Goal: Communication & Community: Answer question/provide support

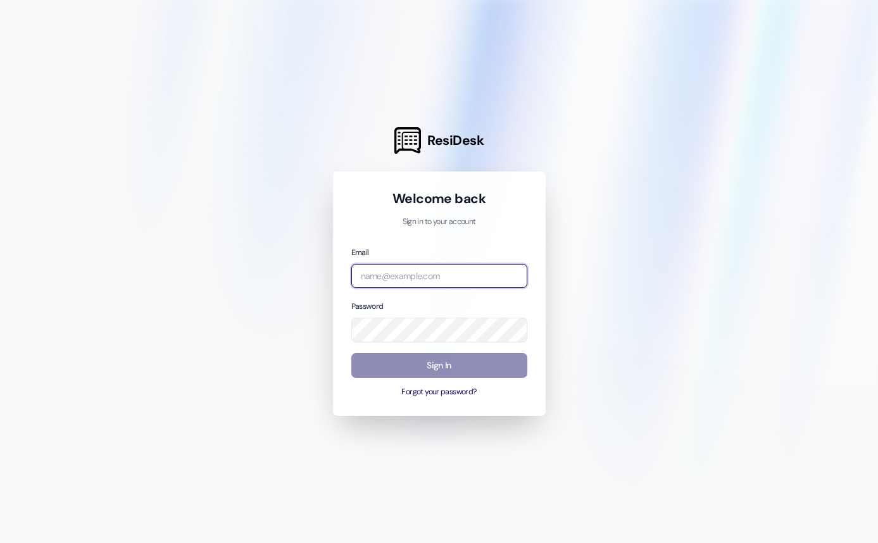
type input "[PERSON_NAME][EMAIL_ADDRESS][DOMAIN_NAME]"
click at [439, 361] on button "Sign In" at bounding box center [439, 365] width 176 height 25
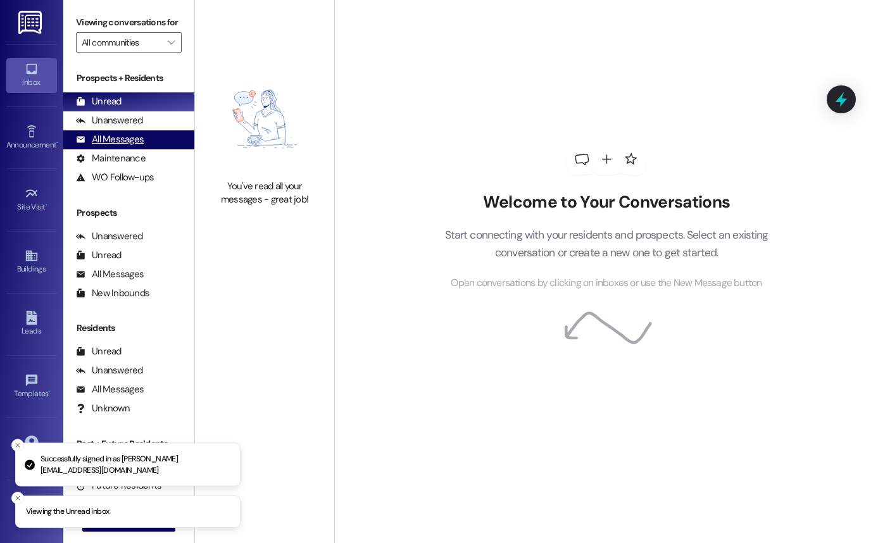
click at [129, 146] on div "All Messages" at bounding box center [110, 139] width 68 height 13
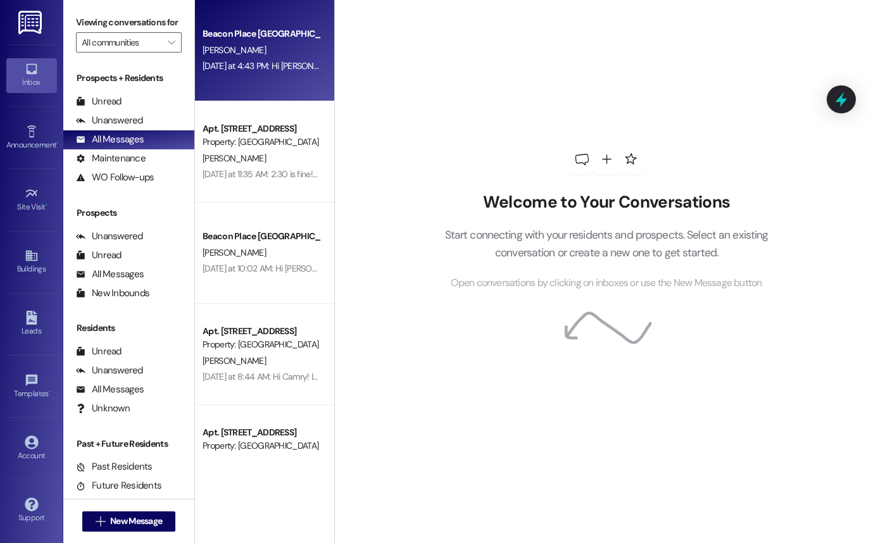
click at [255, 77] on div "Beacon Place Tuscaloosa Prospect [PERSON_NAME] [DATE] at 4:43 PM: Hi [PERSON_NA…" at bounding box center [264, 50] width 139 height 101
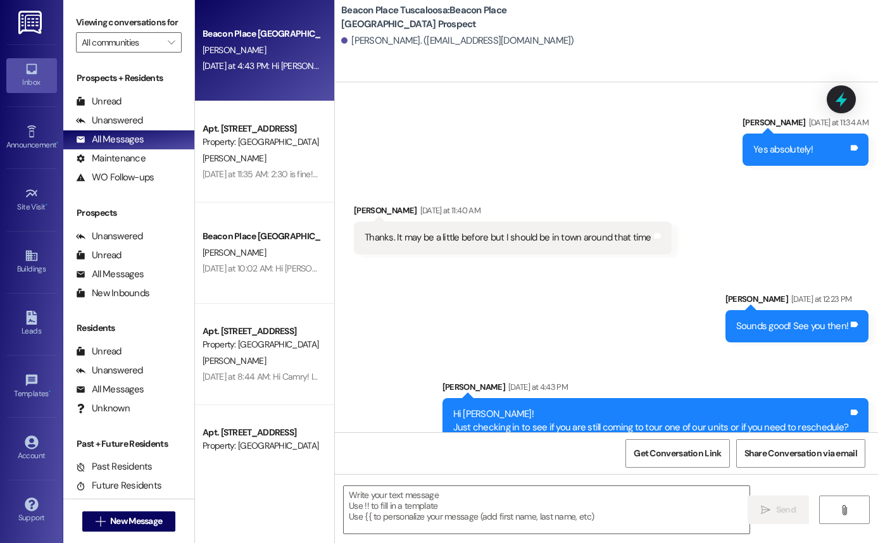
scroll to position [944, 0]
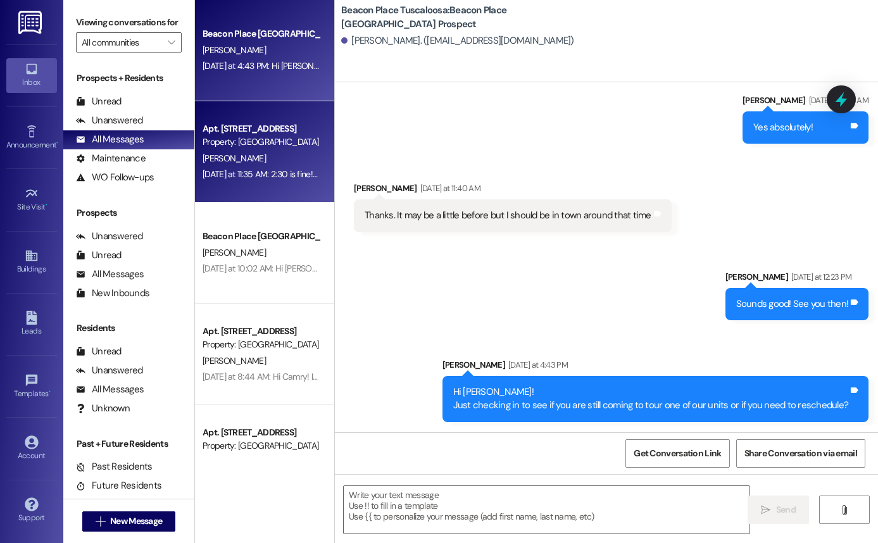
click at [241, 158] on span "[PERSON_NAME]" at bounding box center [234, 158] width 63 height 11
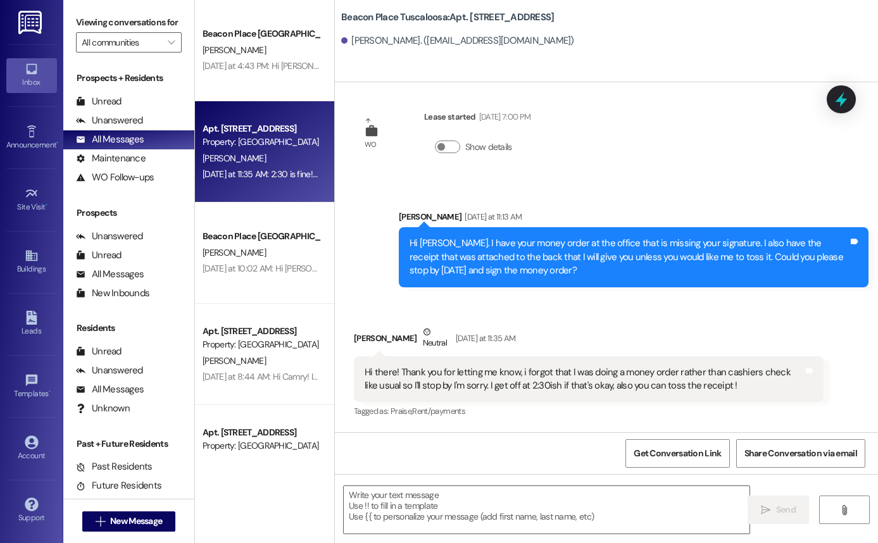
scroll to position [3048, 0]
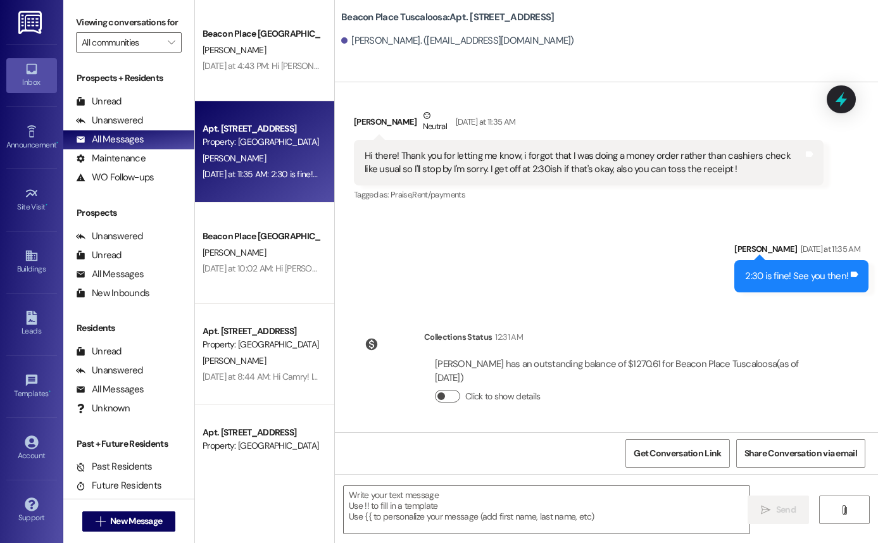
click at [440, 396] on button "Click to show details" at bounding box center [447, 396] width 25 height 13
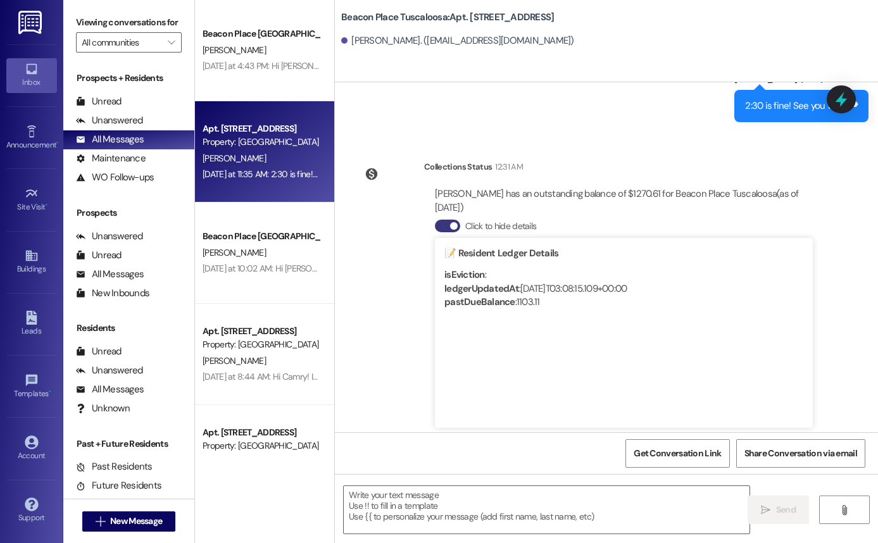
scroll to position [3238, 0]
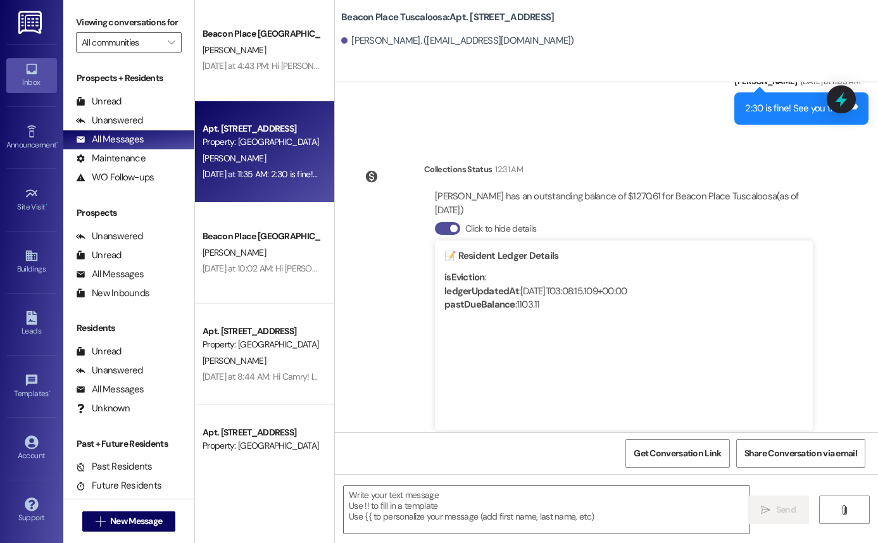
click at [445, 231] on button "Click to hide details" at bounding box center [447, 228] width 25 height 13
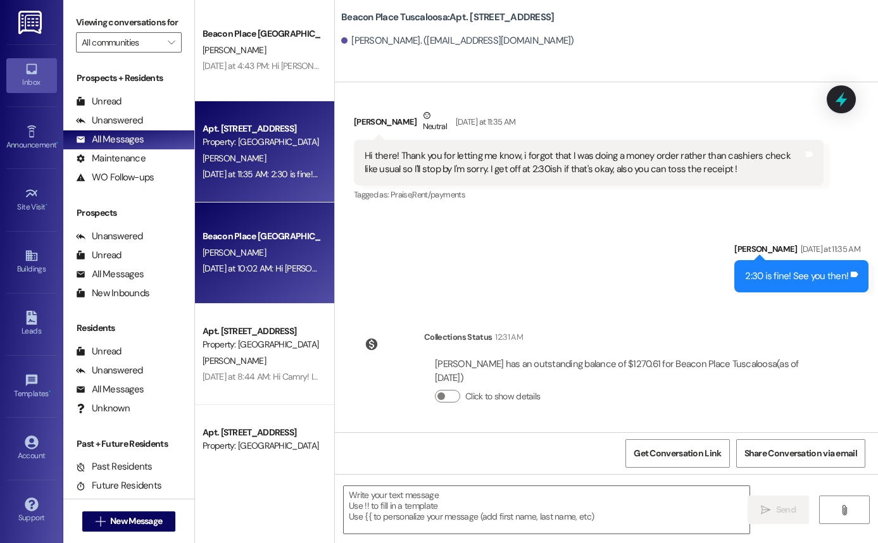
click at [220, 276] on div "[DATE] at 10:02 AM: Hi [PERSON_NAME]! This is [PERSON_NAME] from [GEOGRAPHIC_DA…" at bounding box center [261, 269] width 120 height 16
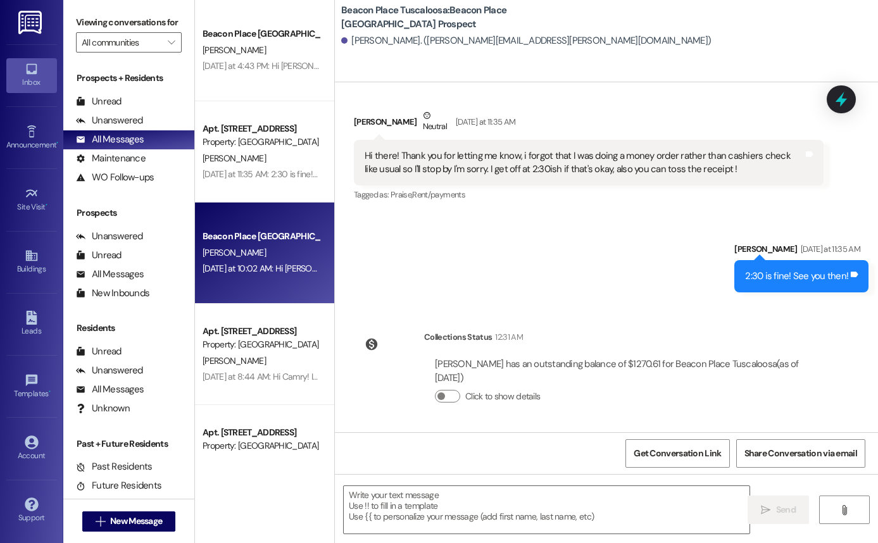
scroll to position [0, 0]
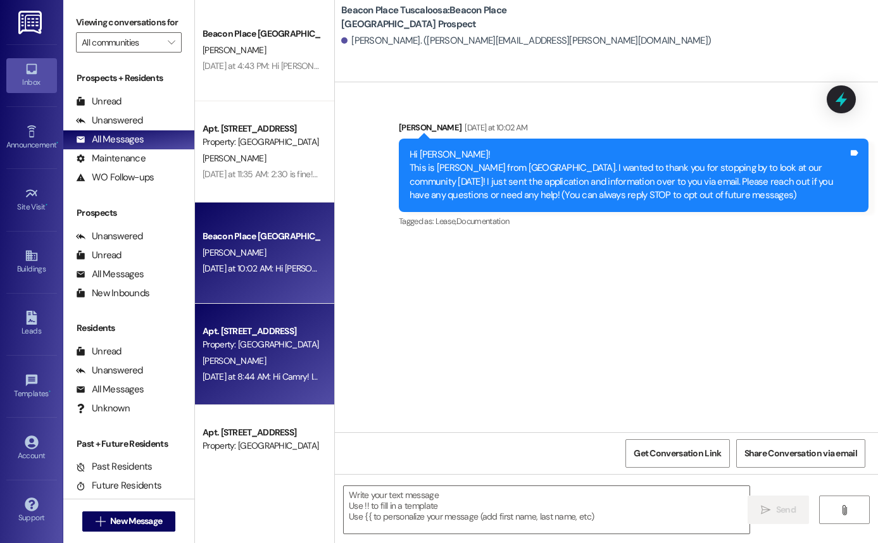
click at [255, 349] on div "Property: [GEOGRAPHIC_DATA] [GEOGRAPHIC_DATA]" at bounding box center [261, 344] width 117 height 13
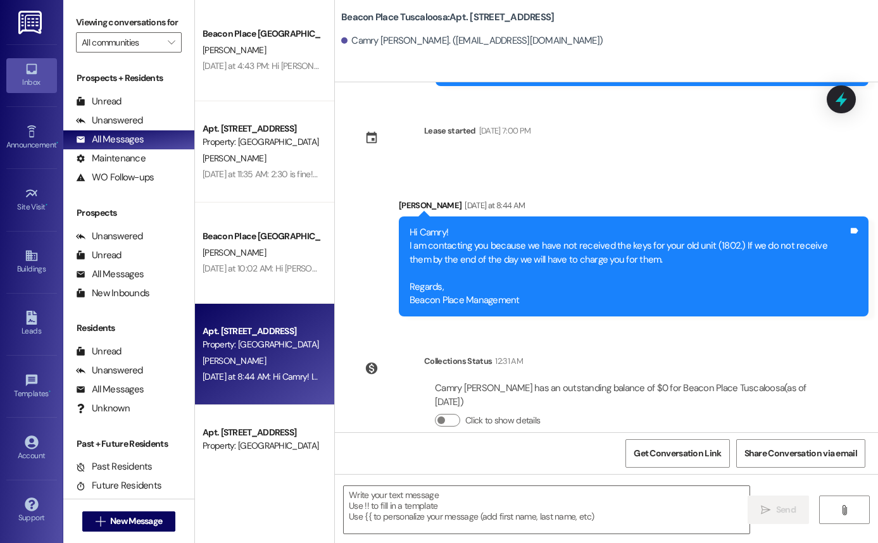
scroll to position [1070, 0]
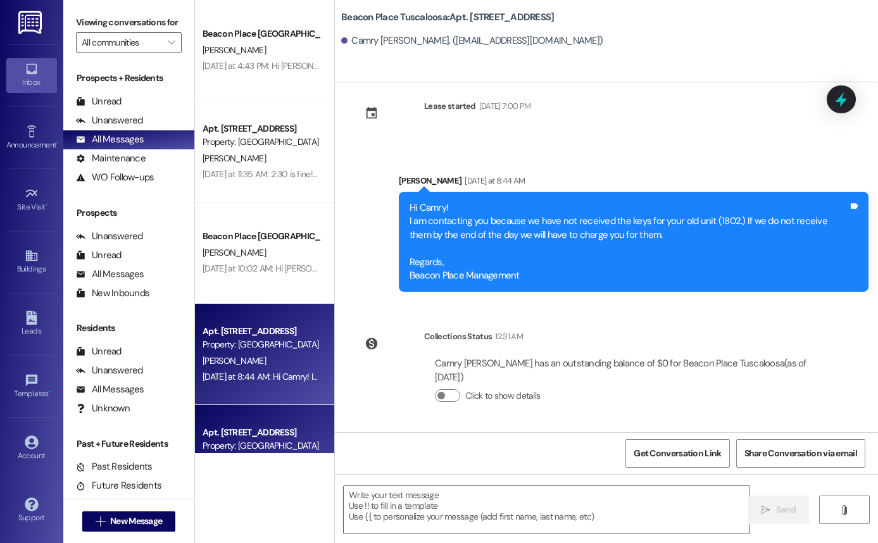
click at [291, 443] on div "Property: [GEOGRAPHIC_DATA] [GEOGRAPHIC_DATA]" at bounding box center [261, 446] width 117 height 13
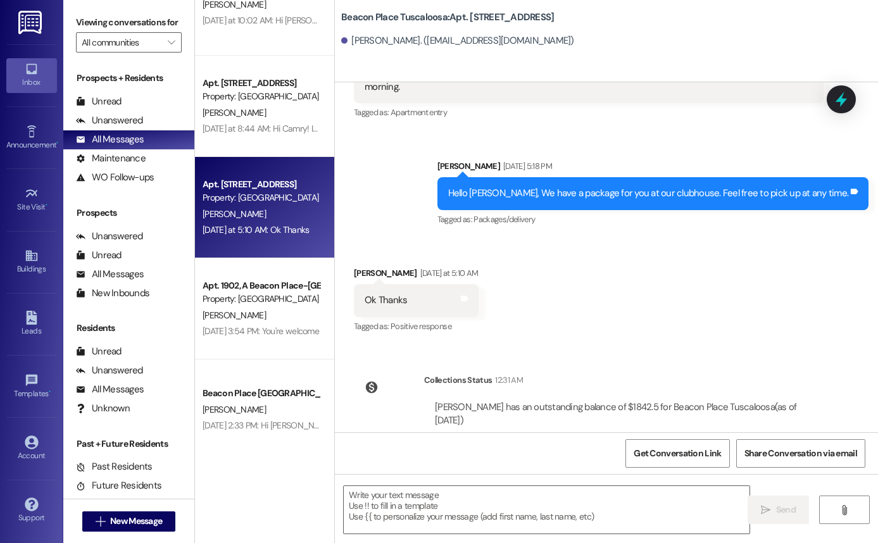
scroll to position [3883, 0]
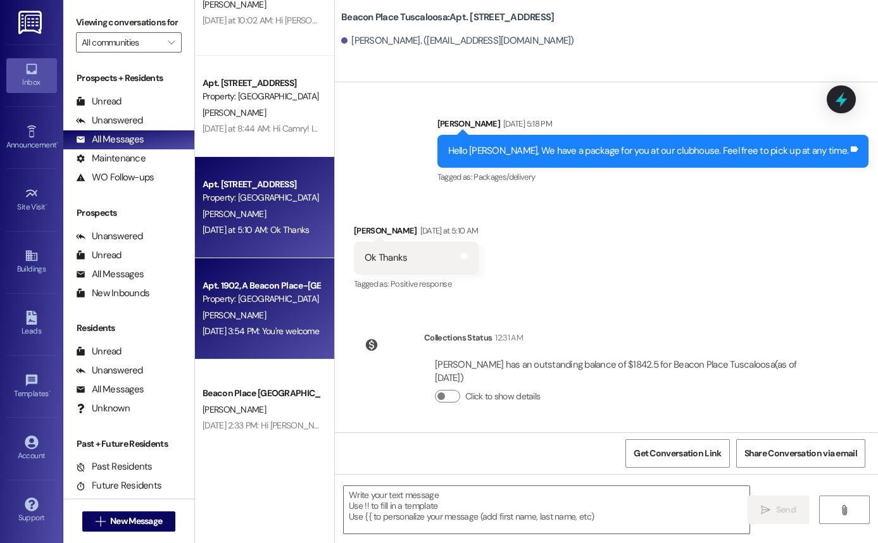
click at [261, 303] on div "Property: [GEOGRAPHIC_DATA] [GEOGRAPHIC_DATA]" at bounding box center [261, 299] width 117 height 13
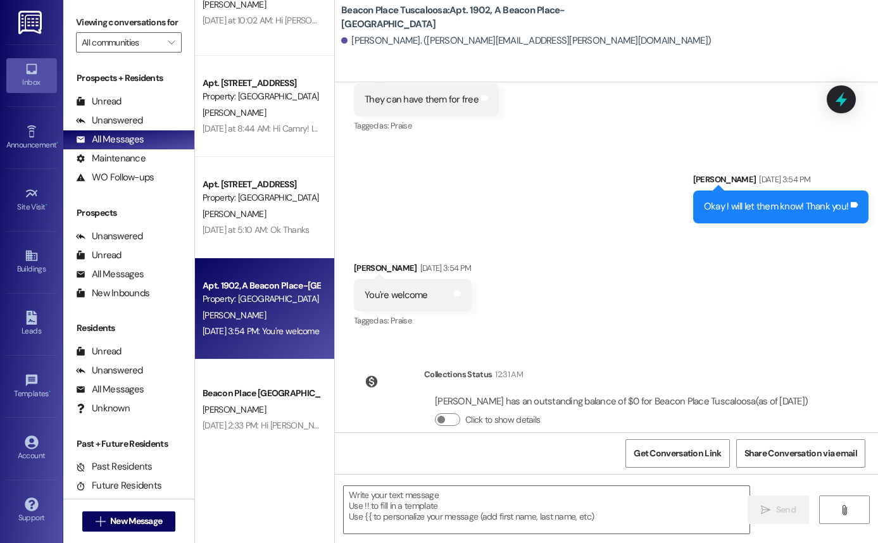
scroll to position [4728, 0]
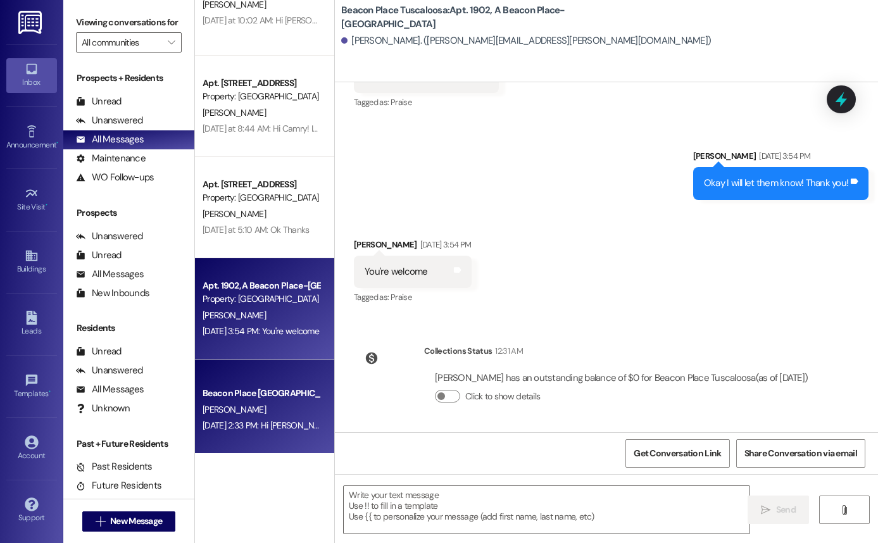
click at [301, 403] on div "[PERSON_NAME]" at bounding box center [261, 410] width 120 height 16
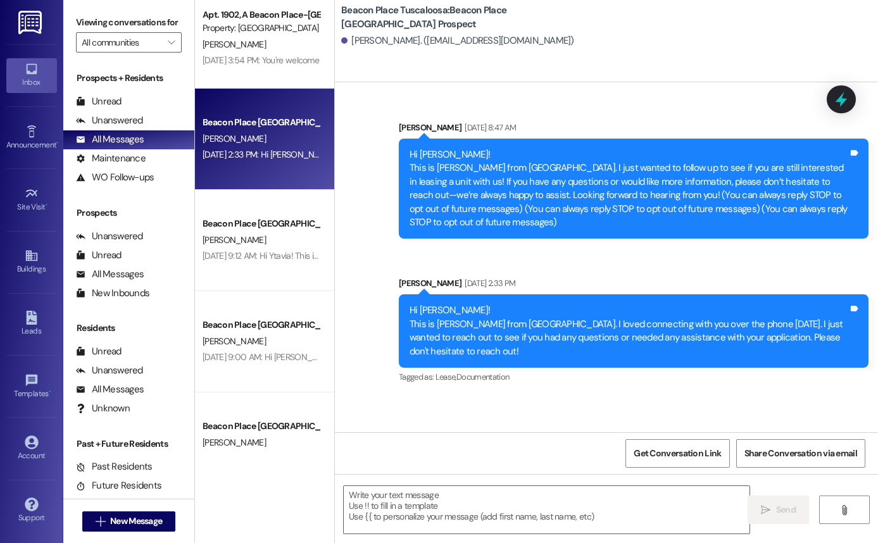
scroll to position [520, 0]
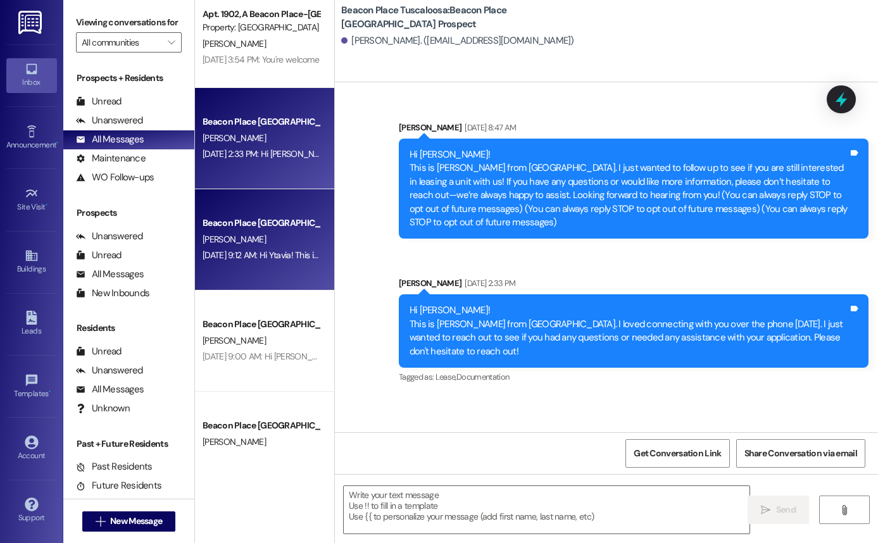
click at [255, 239] on div "[PERSON_NAME]" at bounding box center [261, 240] width 120 height 16
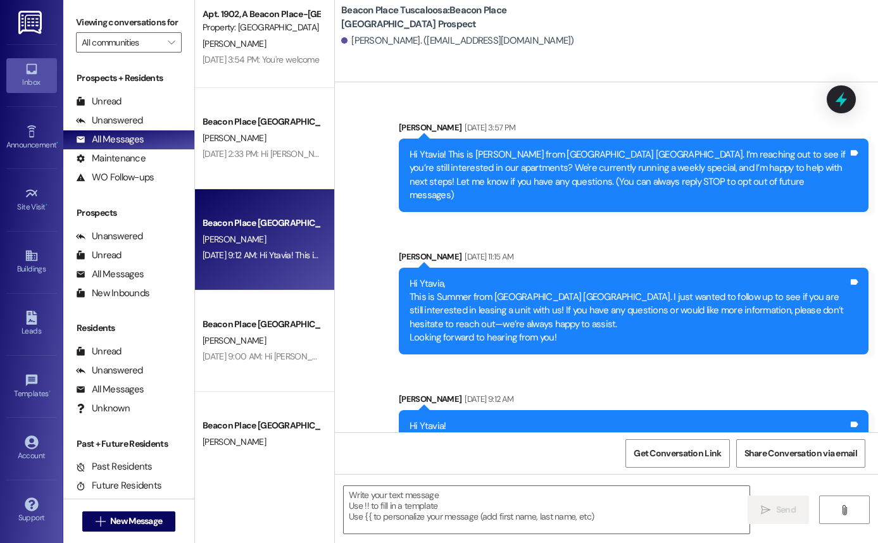
scroll to position [66, 0]
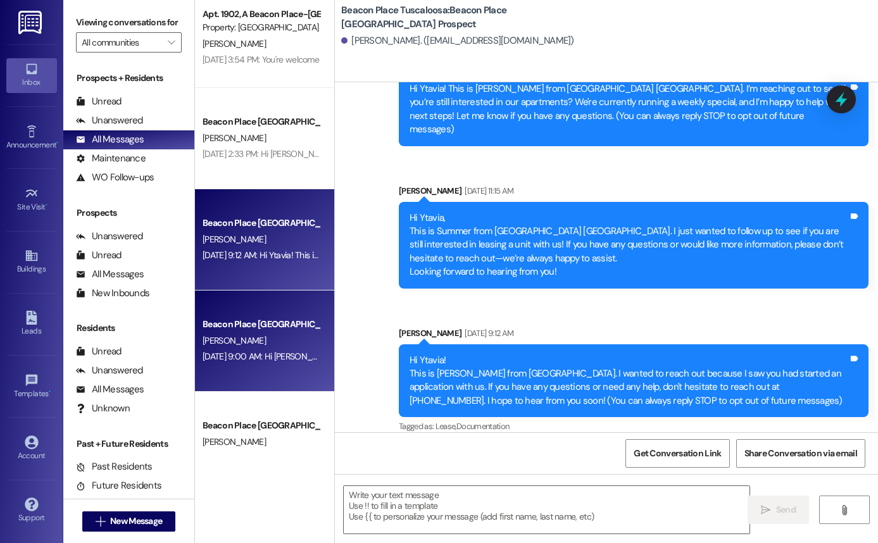
click at [282, 374] on div "Beacon Place [GEOGRAPHIC_DATA] Prospect [PERSON_NAME] [DATE] 9:00 AM: Hi [PERSO…" at bounding box center [264, 341] width 139 height 101
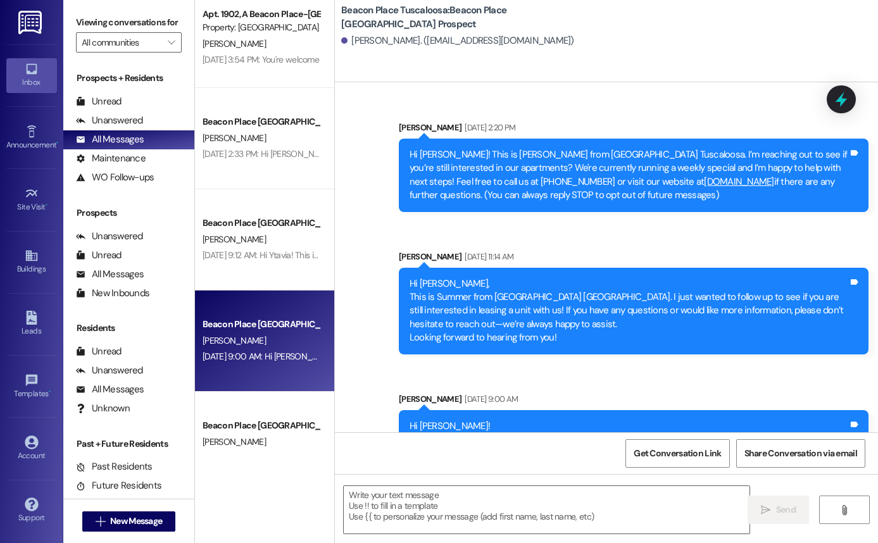
scroll to position [80, 0]
